Goal: Transaction & Acquisition: Purchase product/service

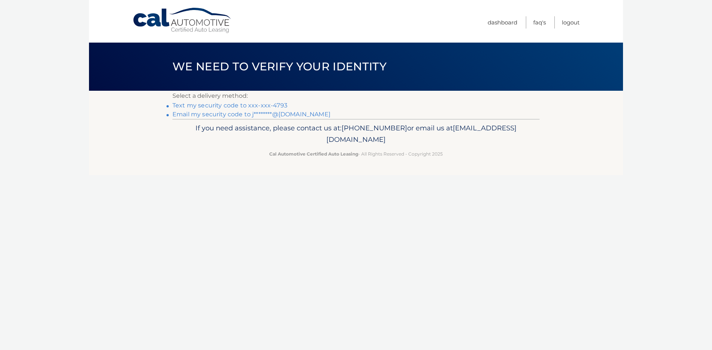
click at [236, 106] on link "Text my security code to xxx-xxx-4793" at bounding box center [229, 105] width 115 height 7
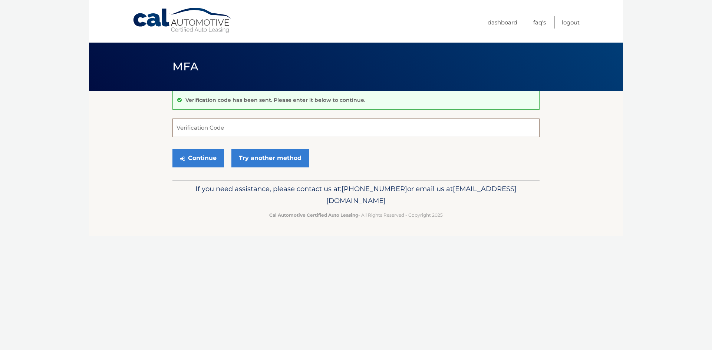
click at [207, 132] on input "Verification Code" at bounding box center [355, 128] width 367 height 19
type input "654627"
click at [197, 158] on button "Continue" at bounding box center [198, 158] width 52 height 19
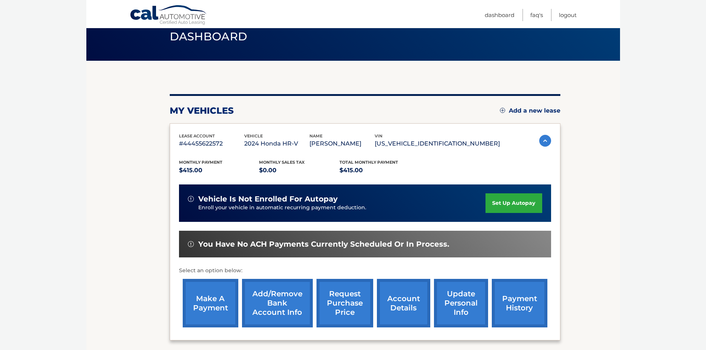
scroll to position [74, 0]
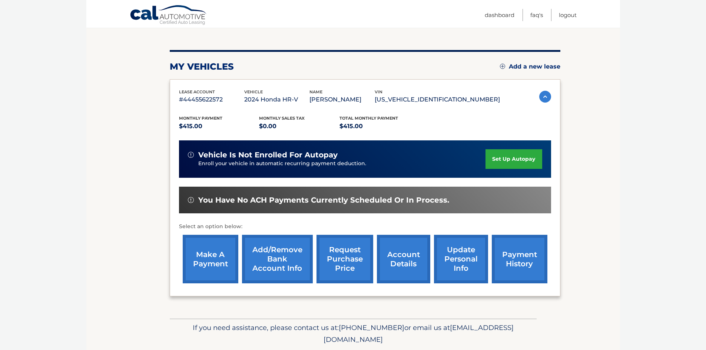
click at [205, 269] on link "make a payment" at bounding box center [211, 259] width 56 height 49
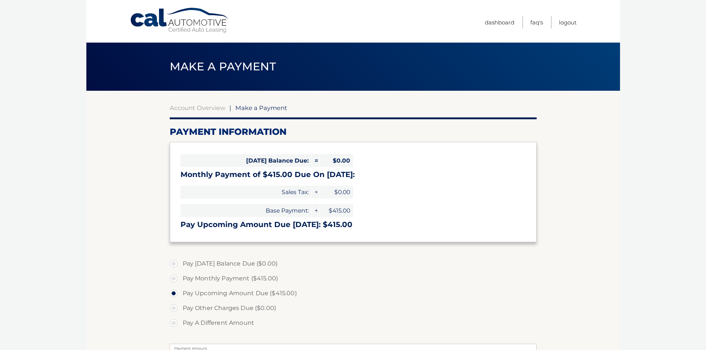
select select "NzJmYjc0MjMtMmY2ZS00NzU1LWIxZDItZTMxZWMyNThiZDdk"
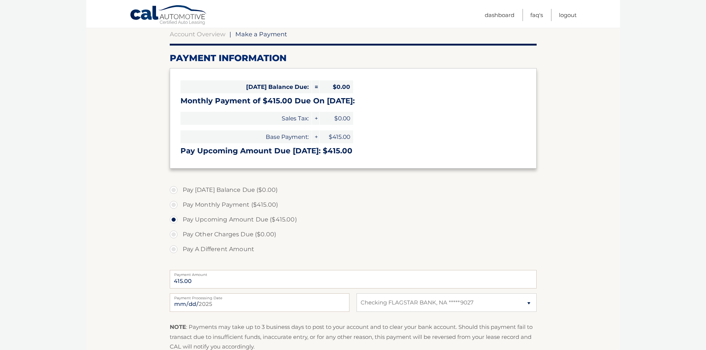
scroll to position [74, 0]
click at [184, 303] on input "[DATE]" at bounding box center [260, 302] width 180 height 19
type input "[DATE]"
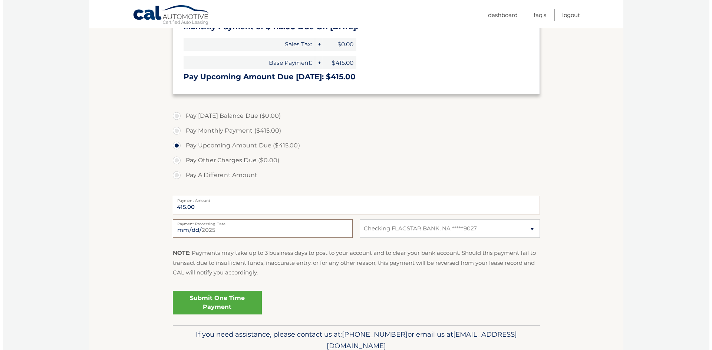
scroll to position [148, 0]
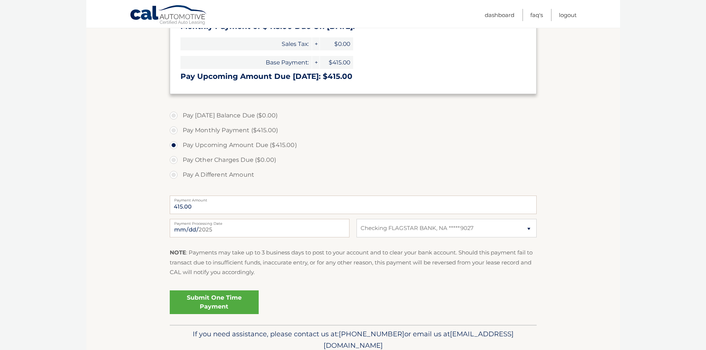
click at [228, 304] on link "Submit One Time Payment" at bounding box center [214, 303] width 89 height 24
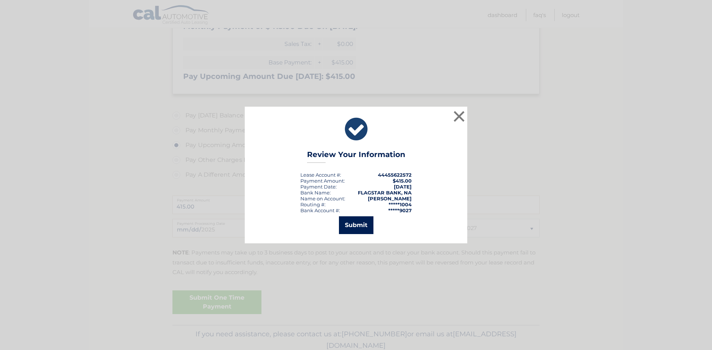
click at [349, 230] on button "Submit" at bounding box center [356, 226] width 34 height 18
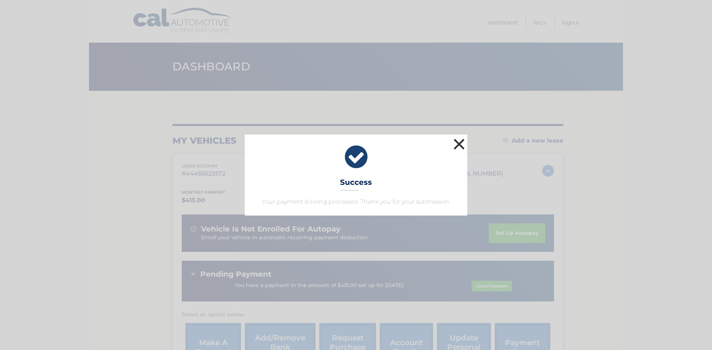
click at [456, 146] on button "×" at bounding box center [459, 144] width 15 height 15
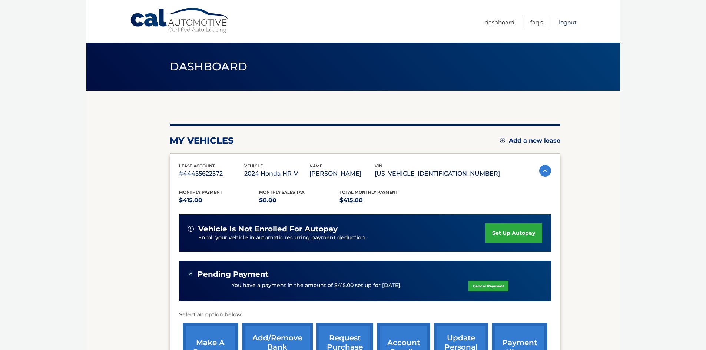
click at [571, 26] on link "Logout" at bounding box center [568, 22] width 18 height 12
